Goal: Task Accomplishment & Management: Manage account settings

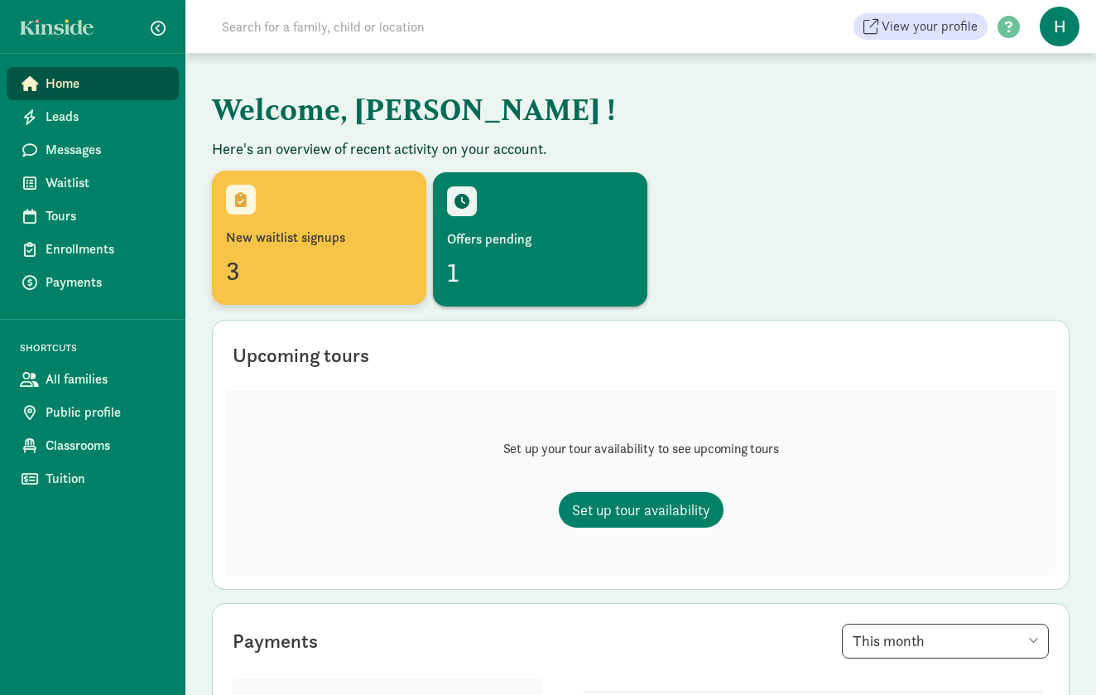
click at [330, 252] on div "3" at bounding box center [319, 271] width 186 height 40
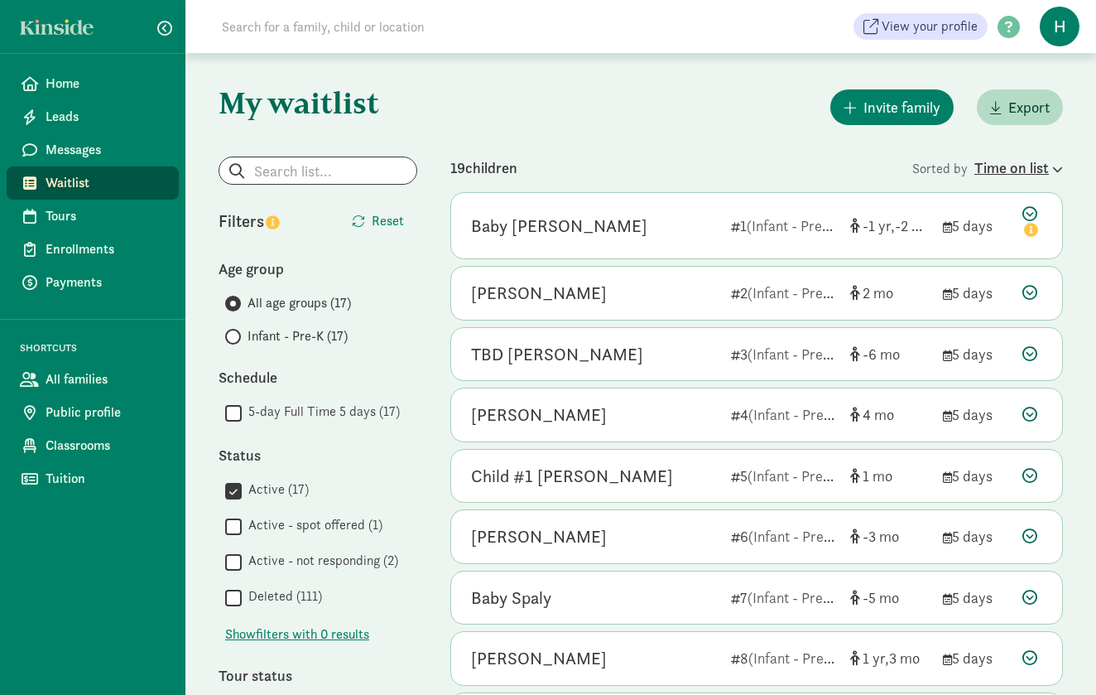
click at [1053, 170] on icon at bounding box center [1056, 169] width 14 height 11
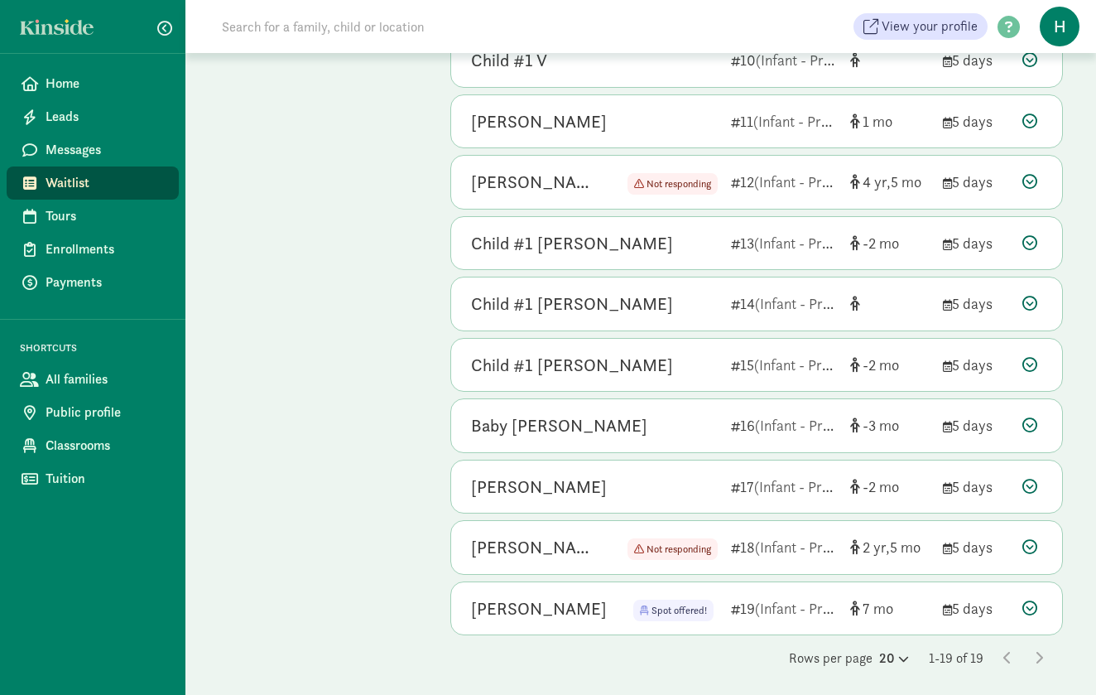
scroll to position [719, 0]
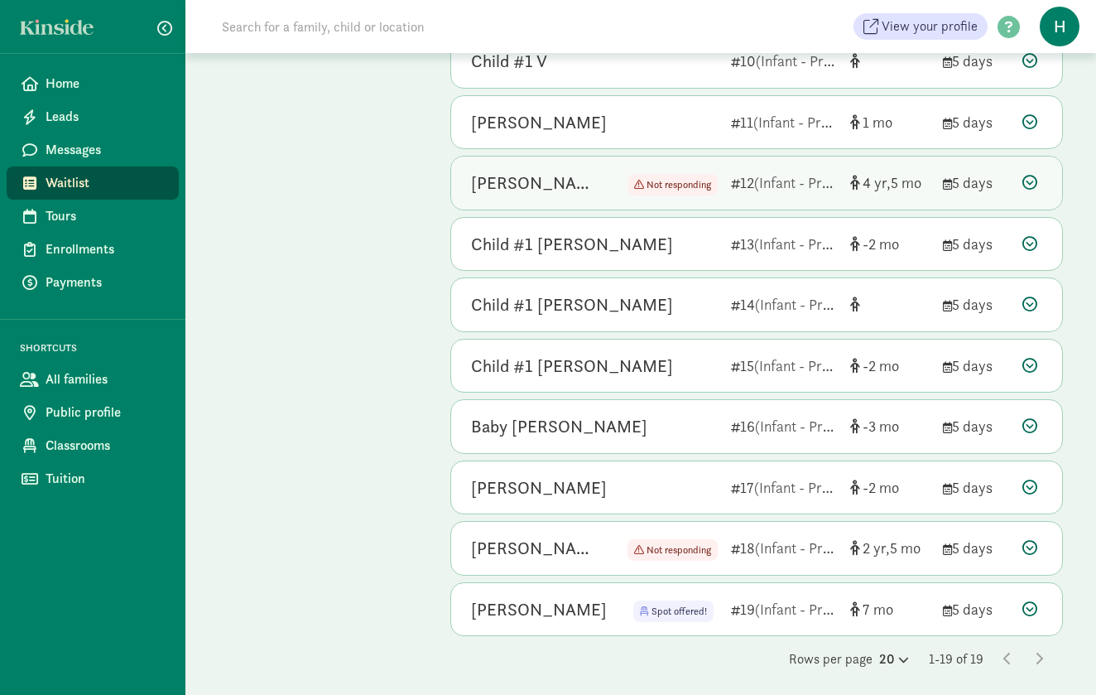
click at [1031, 177] on icon at bounding box center [1030, 182] width 15 height 15
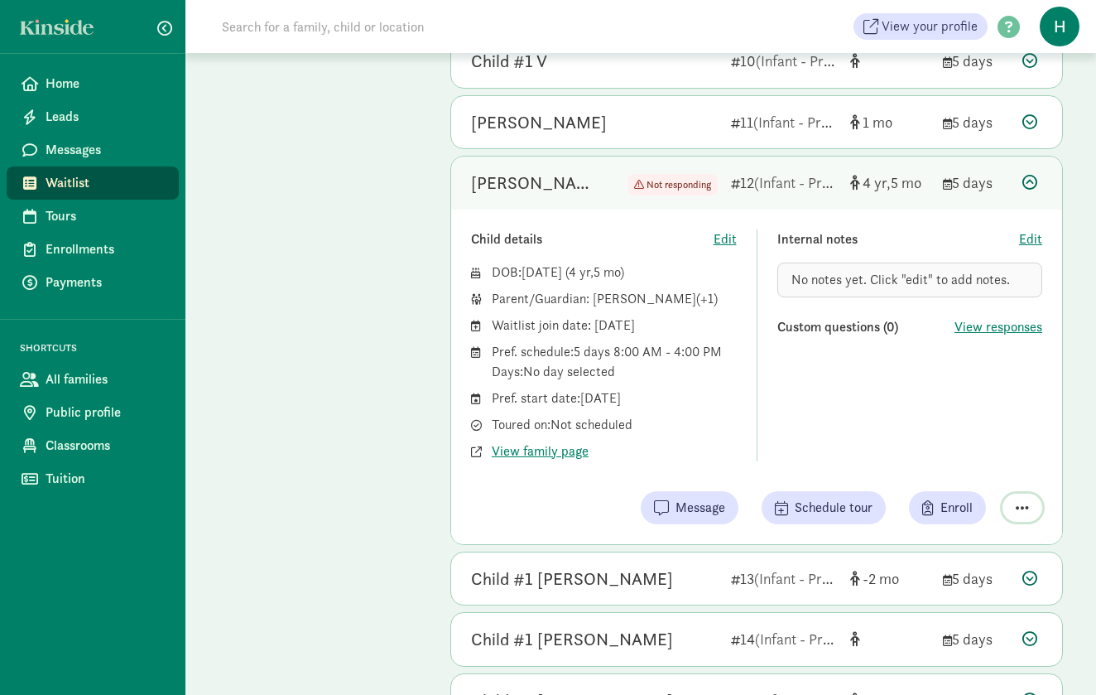
click at [1019, 502] on span "button" at bounding box center [1022, 507] width 13 height 15
click at [978, 463] on div "Remove from list" at bounding box center [977, 465] width 101 height 20
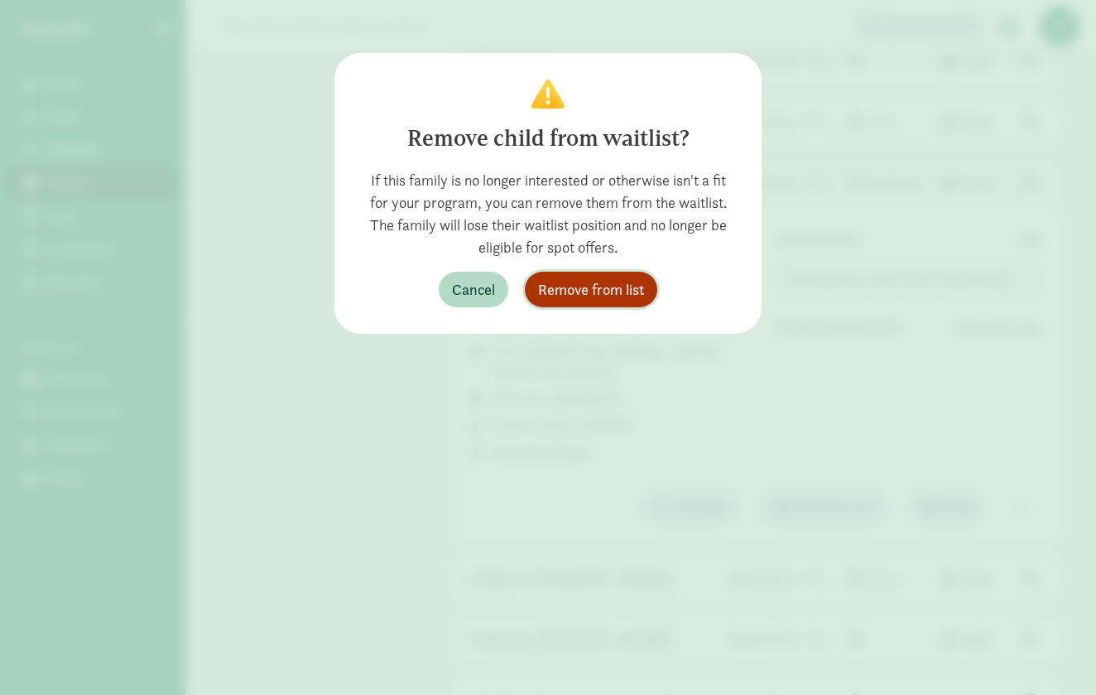
click at [611, 291] on span "Remove from list" at bounding box center [591, 289] width 106 height 22
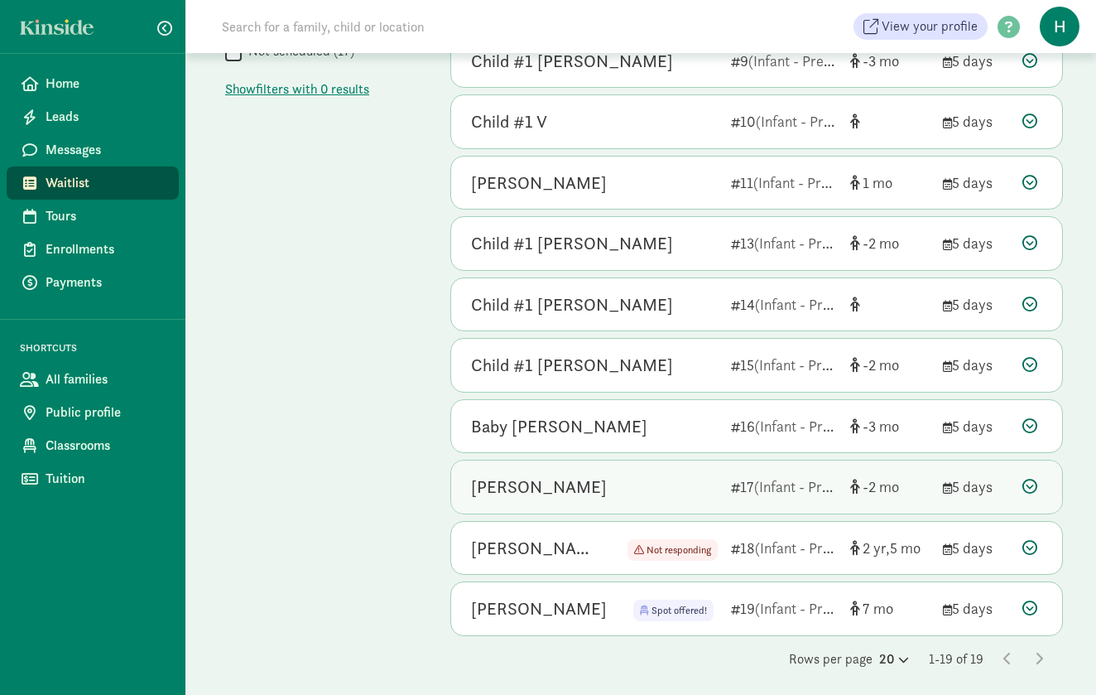
scroll to position [657, 0]
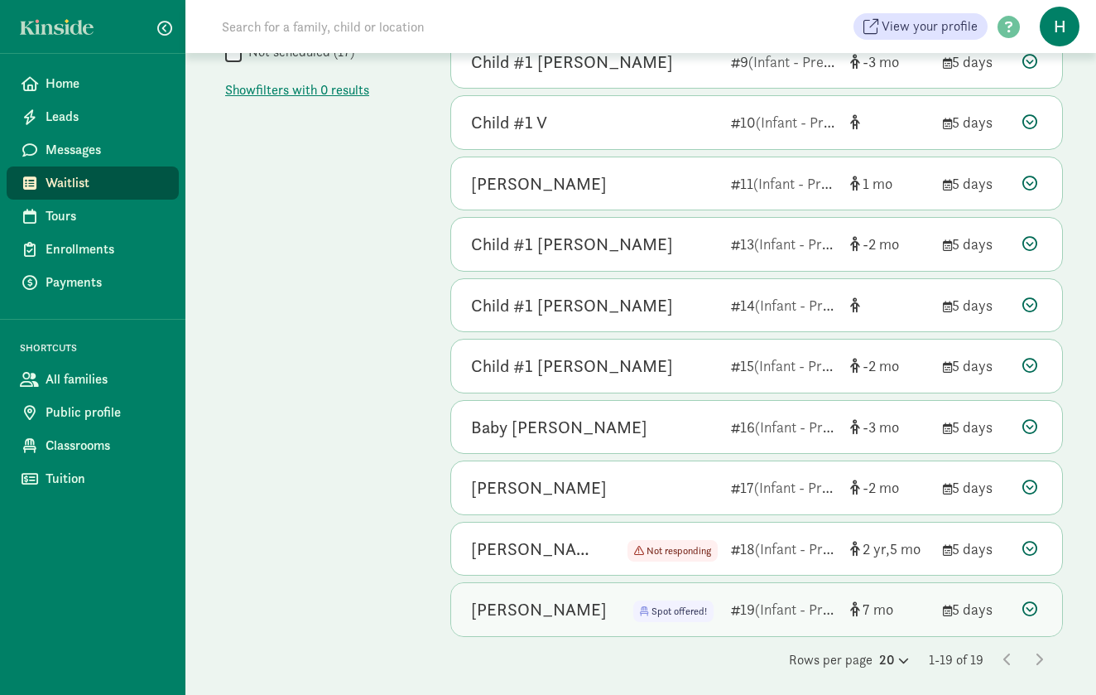
click at [812, 611] on span "(Infant - Pre-K)" at bounding box center [802, 608] width 94 height 19
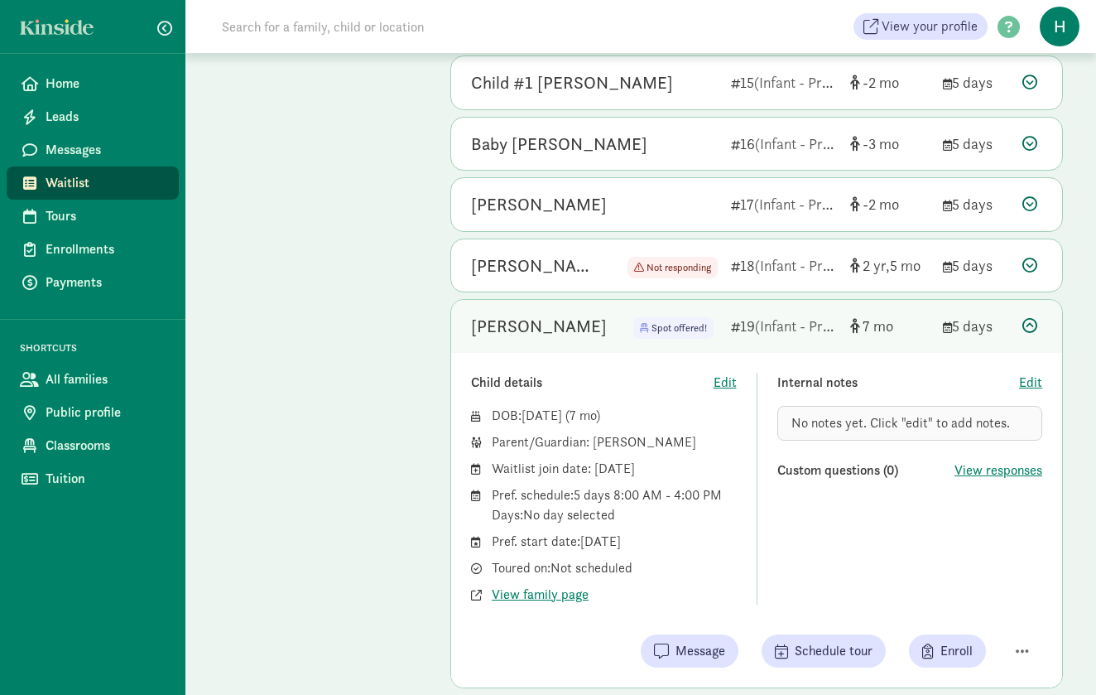
scroll to position [975, 0]
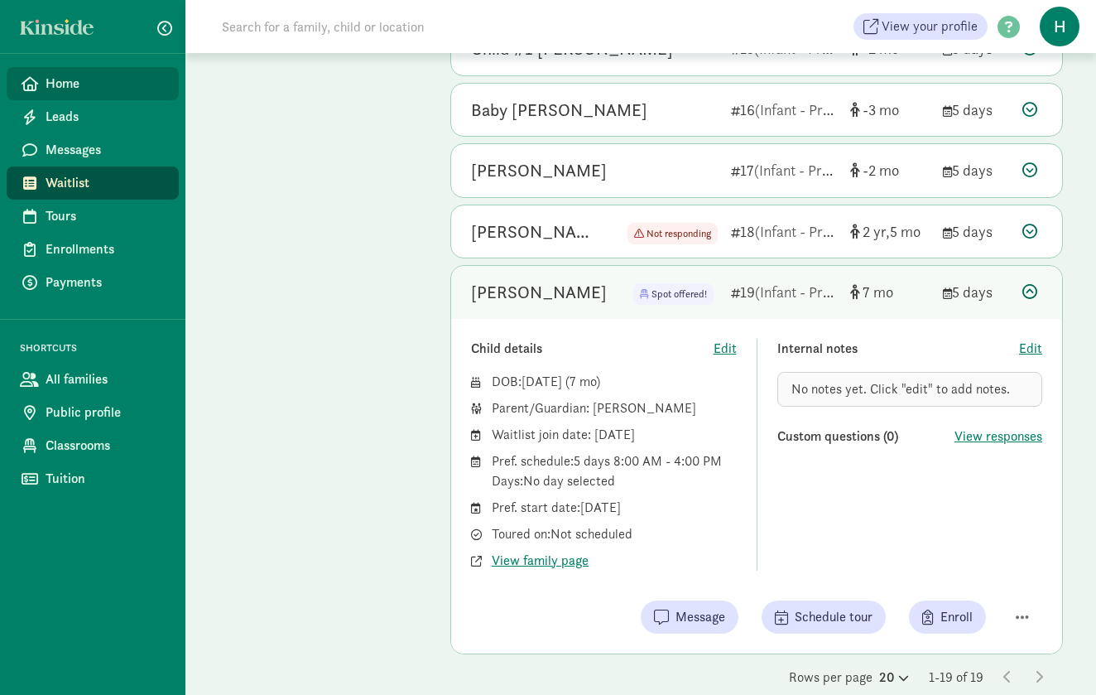
click at [89, 70] on link "Home" at bounding box center [93, 83] width 172 height 33
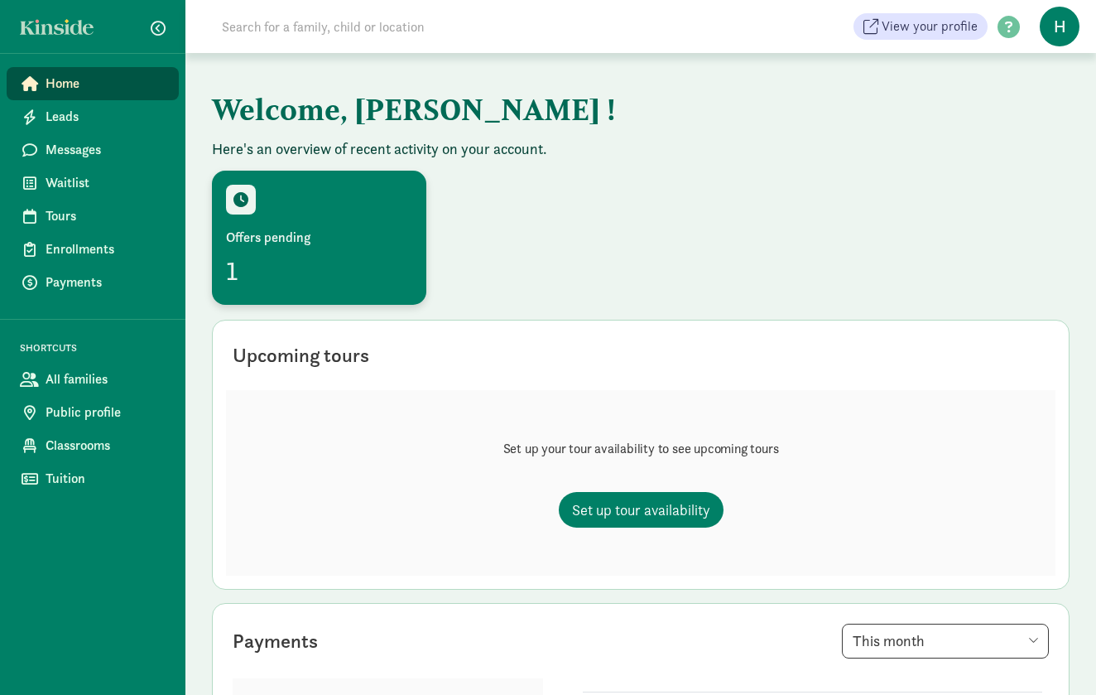
click at [333, 258] on div "1" at bounding box center [319, 271] width 186 height 40
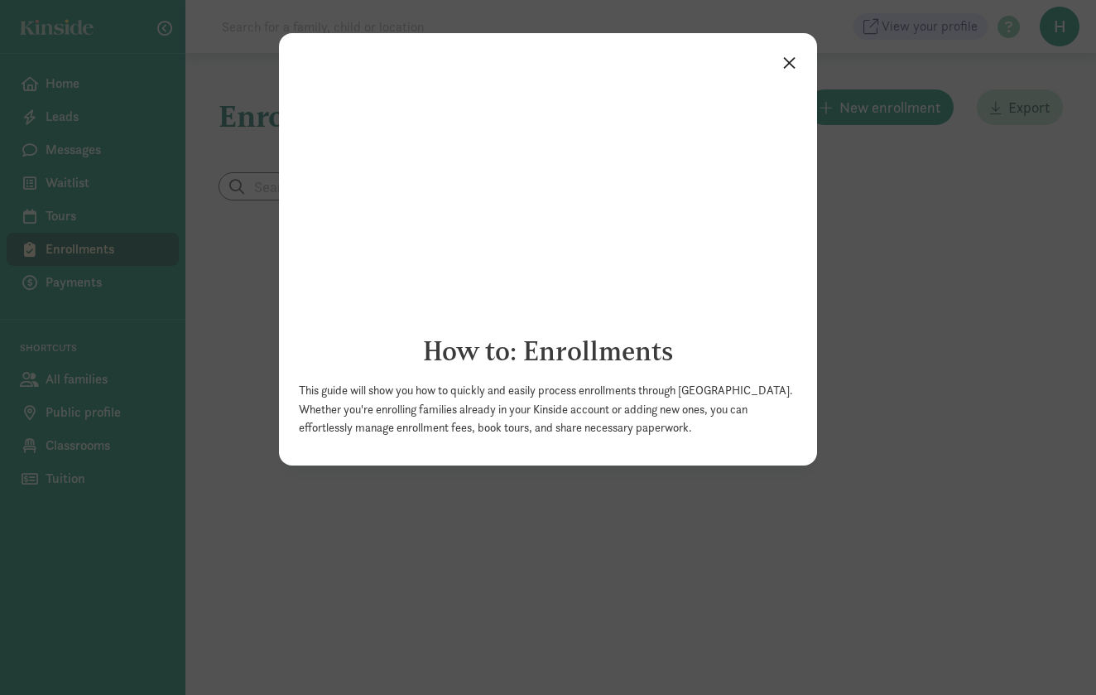
click at [785, 63] on link "×" at bounding box center [789, 61] width 29 height 30
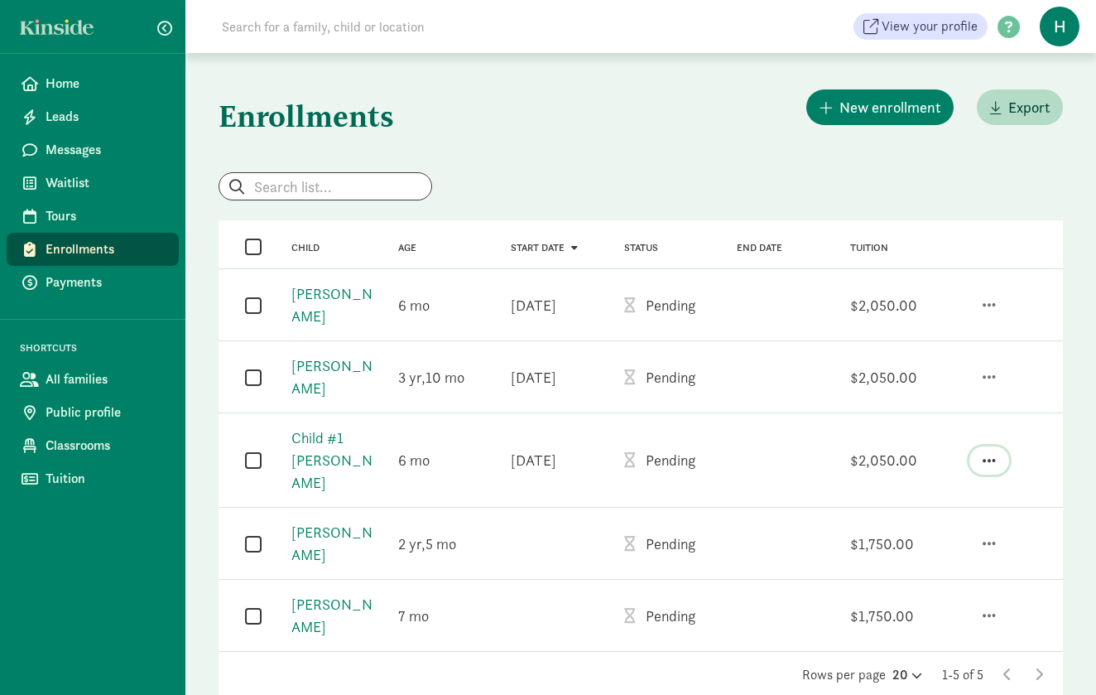
click at [996, 453] on span "button" at bounding box center [989, 460] width 13 height 15
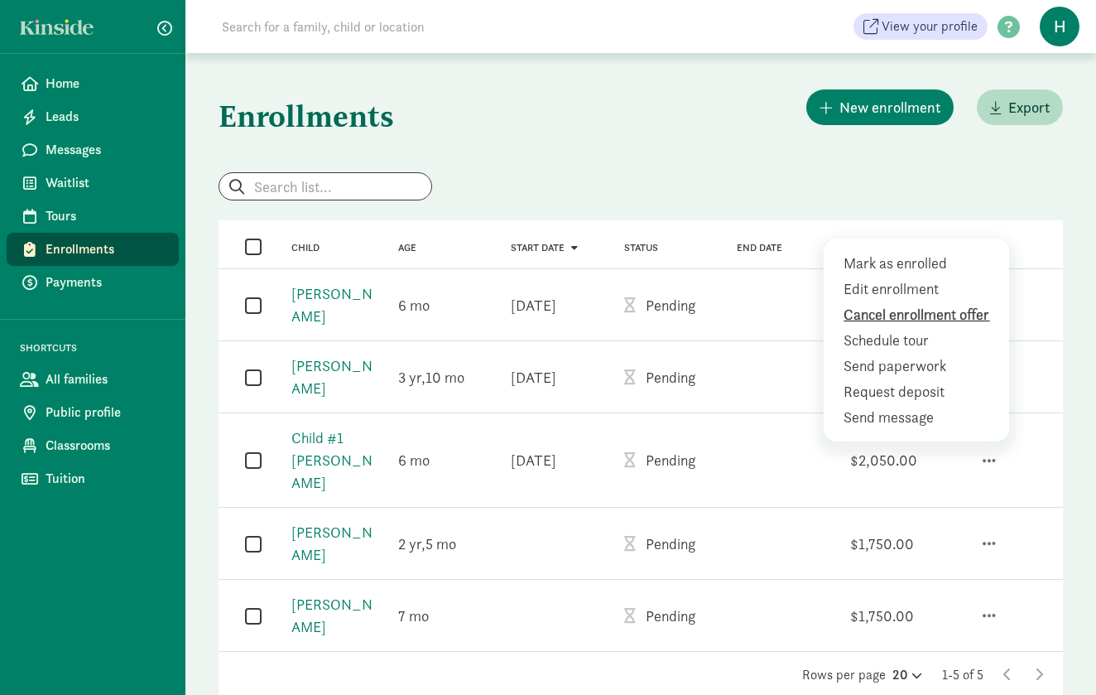
click at [876, 303] on div "Cancel enrollment offer" at bounding box center [920, 314] width 153 height 22
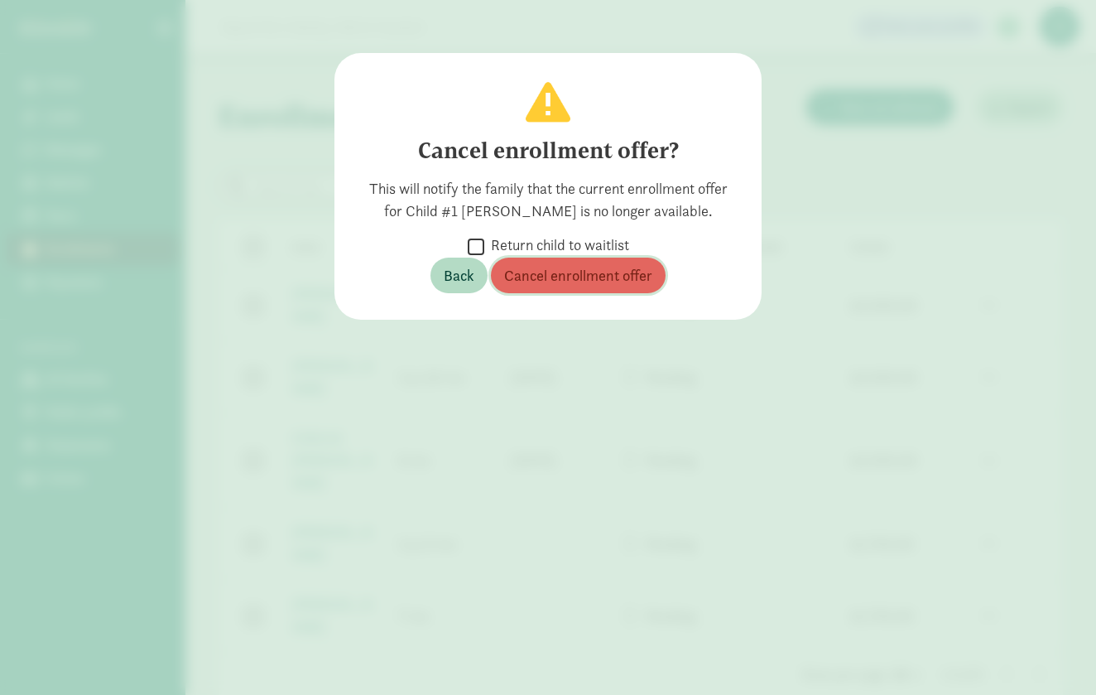
click at [568, 286] on button "Cancel enrollment offer" at bounding box center [578, 276] width 175 height 36
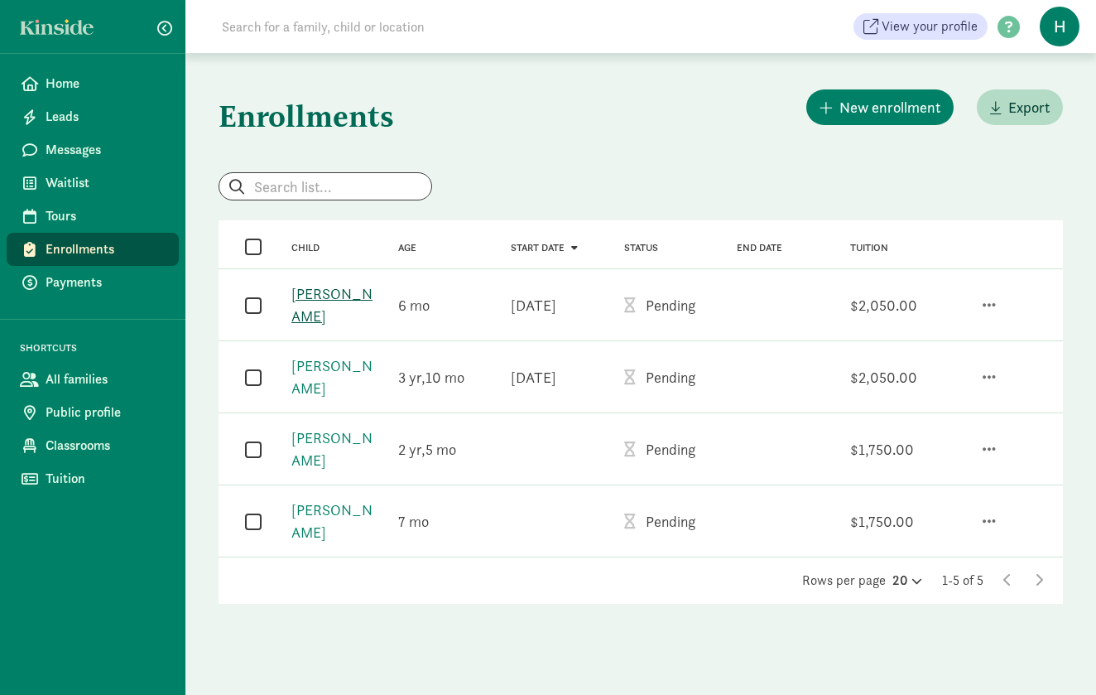
click at [348, 298] on link "Roy Griffin" at bounding box center [331, 304] width 81 height 41
click at [326, 359] on link "[PERSON_NAME]" at bounding box center [331, 376] width 81 height 41
click at [997, 363] on button "button" at bounding box center [990, 377] width 40 height 28
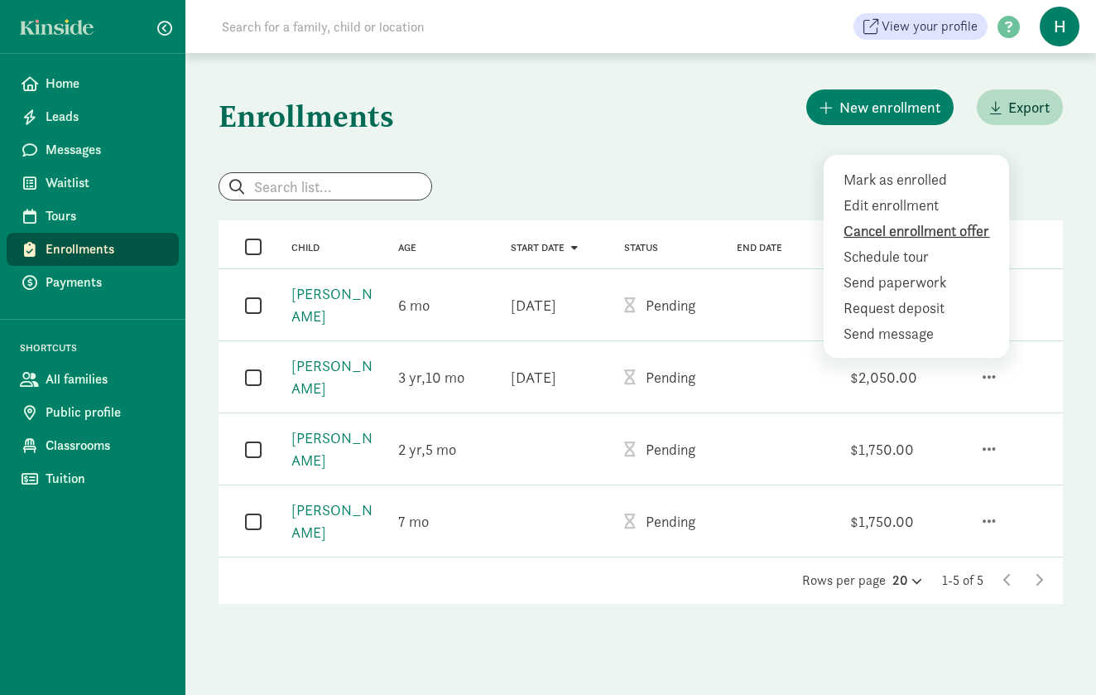
click at [948, 219] on div "Cancel enrollment offer" at bounding box center [920, 230] width 153 height 22
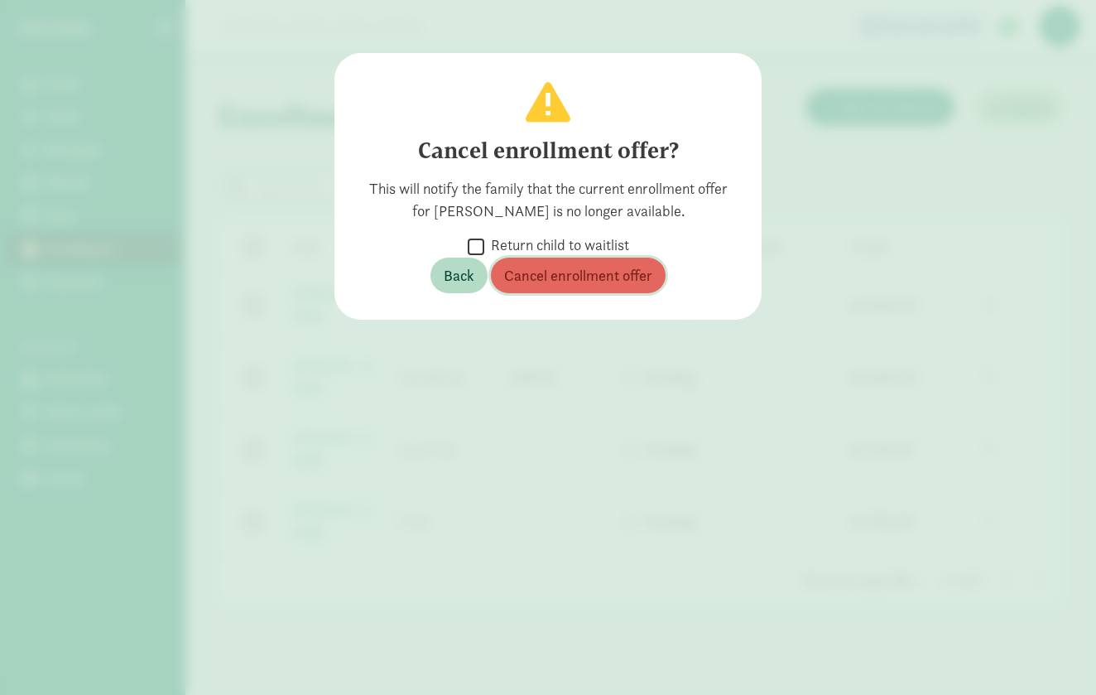
click at [618, 275] on span "Cancel enrollment offer" at bounding box center [578, 275] width 148 height 22
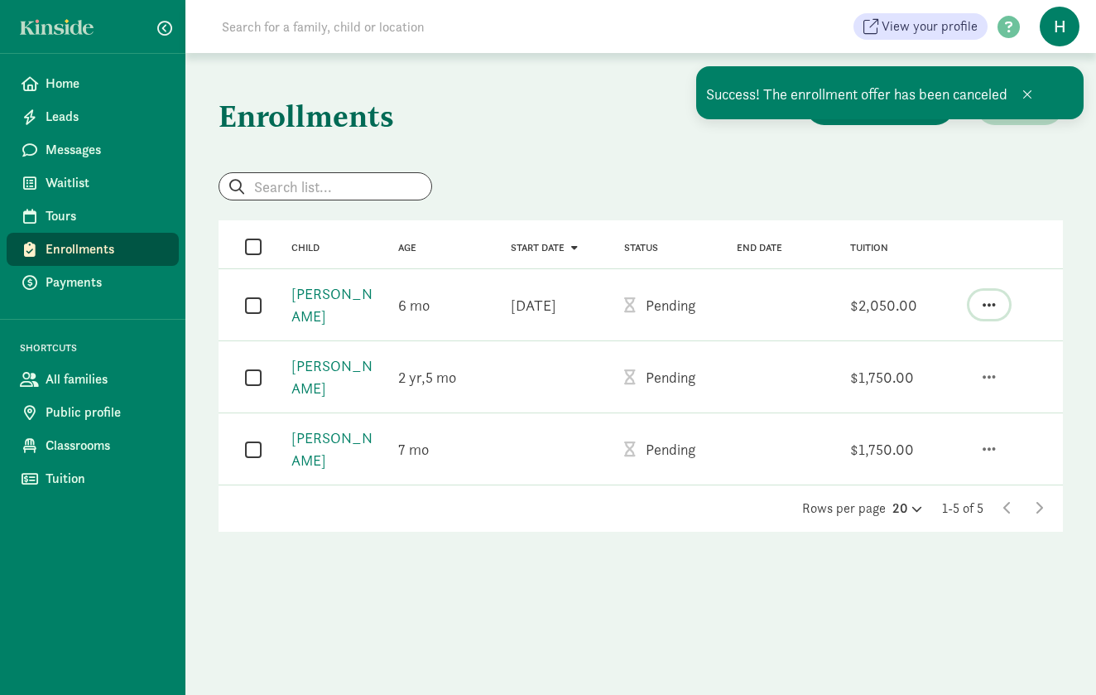
click at [981, 291] on button "button" at bounding box center [990, 305] width 40 height 28
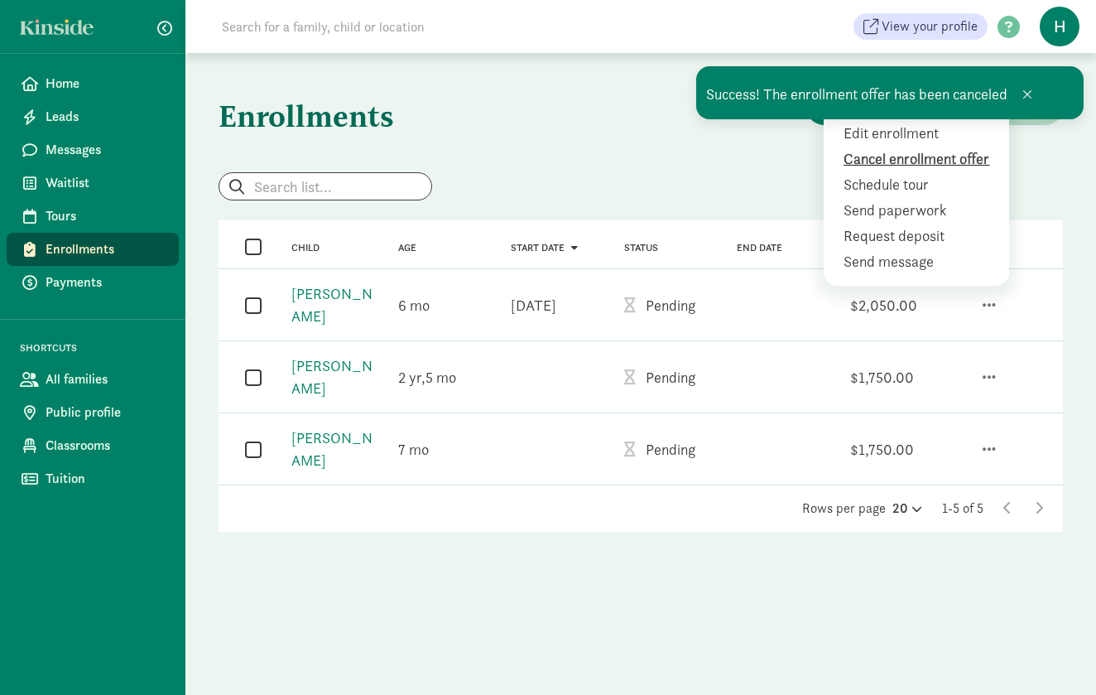
click at [864, 153] on div "Cancel enrollment offer" at bounding box center [920, 158] width 153 height 22
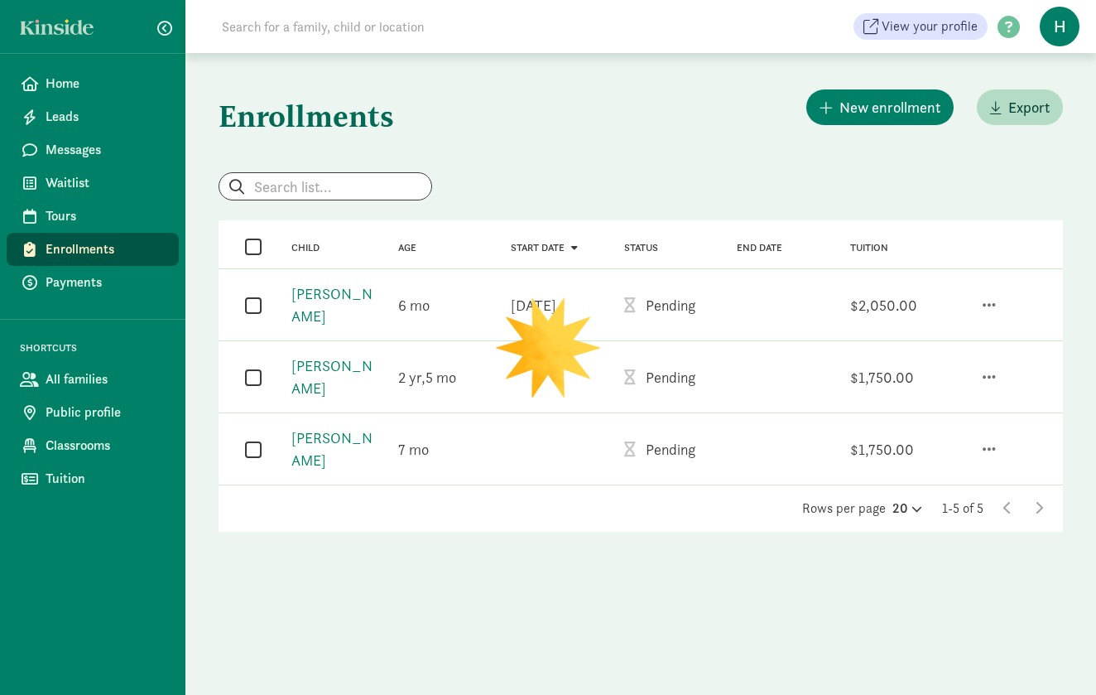
click at [864, 153] on div "New enrollment Export" at bounding box center [928, 129] width 270 height 86
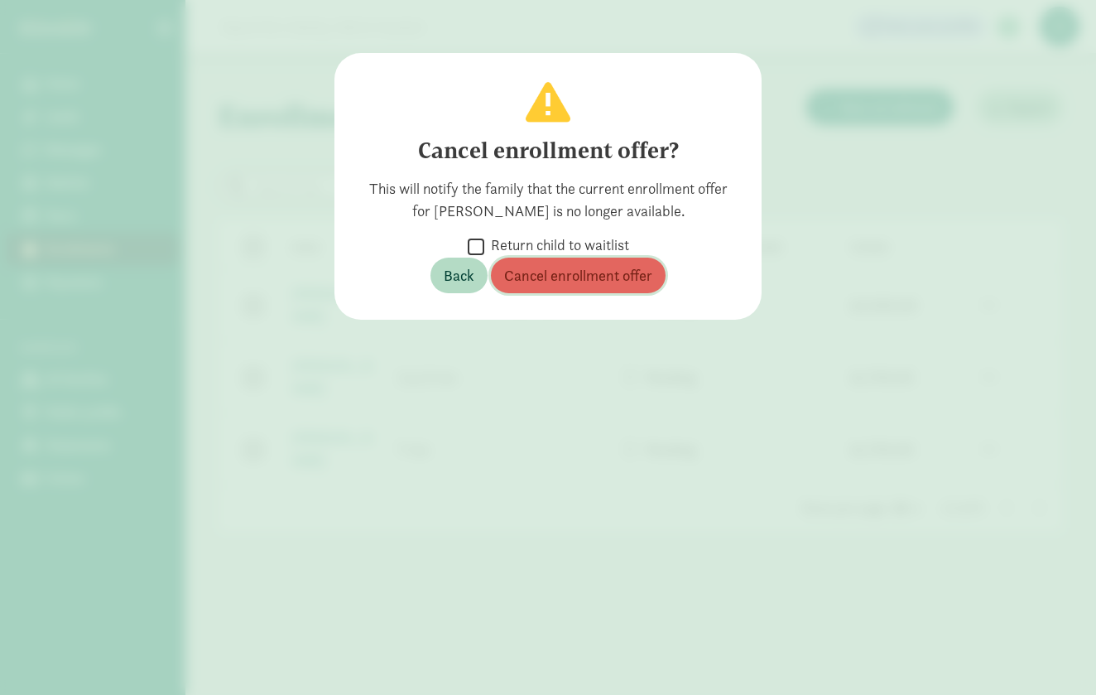
click at [567, 282] on span "Cancel enrollment offer" at bounding box center [578, 275] width 148 height 22
